Goal: Information Seeking & Learning: Learn about a topic

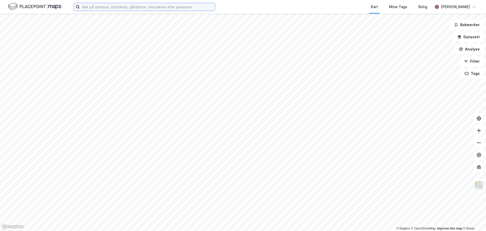
click at [109, 3] on input at bounding box center [147, 7] width 135 height 8
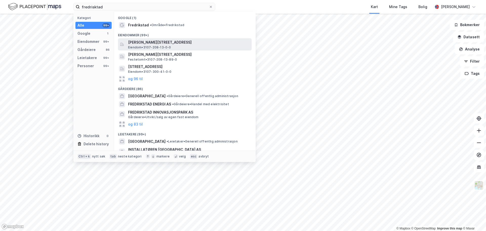
click at [156, 45] on span "Eiendom • 3107-208-13-0-0" at bounding box center [149, 47] width 43 height 4
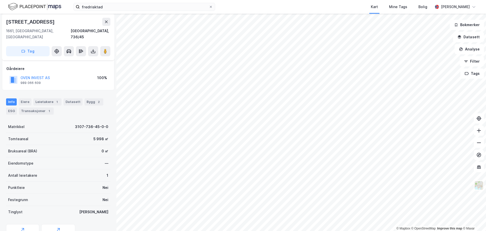
scroll to position [51, 0]
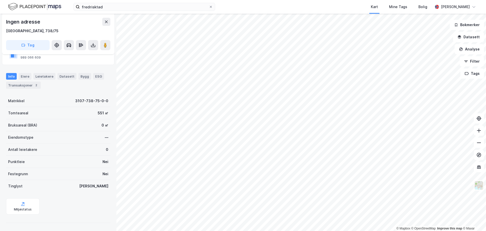
scroll to position [45, 0]
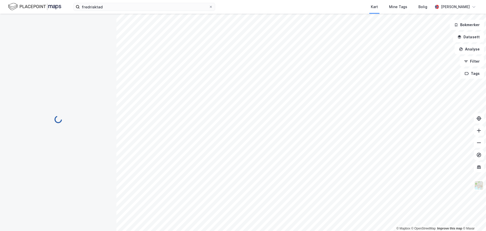
scroll to position [45, 0]
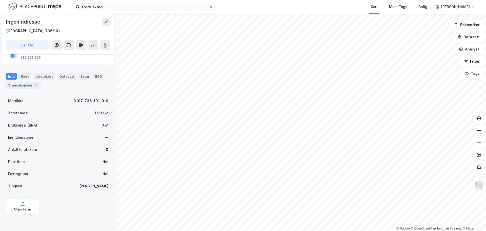
scroll to position [45, 0]
click at [104, 6] on input "fredrisktad" at bounding box center [144, 7] width 129 height 8
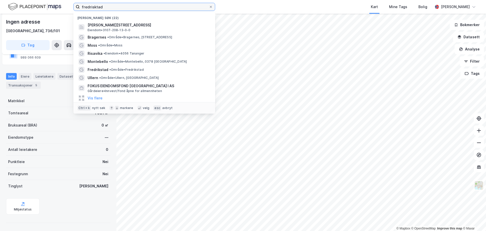
click at [104, 6] on input "fredrisktad" at bounding box center [144, 7] width 129 height 8
type input "moss"
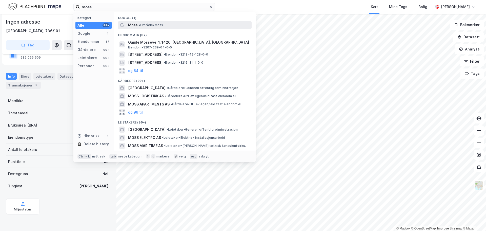
click at [140, 24] on span "•" at bounding box center [140, 25] width 2 height 4
